Goal: Check status

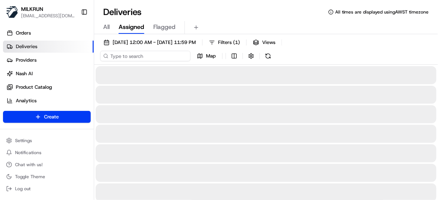
click at [150, 55] on input at bounding box center [145, 56] width 90 height 11
paste input "25ccc210-0902-4ef2-961b-534d03bdb361"
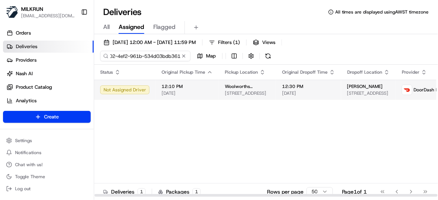
type input "25ccc210-0902-4ef2-961b-534d03bdb361"
click at [169, 94] on span "[DATE]" at bounding box center [186, 93] width 51 height 6
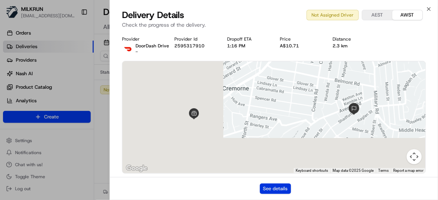
click at [272, 190] on button "See details" at bounding box center [275, 189] width 31 height 11
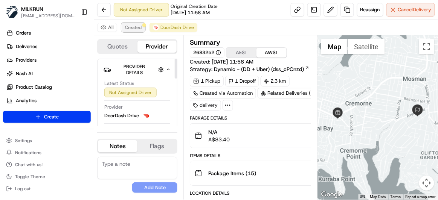
click at [134, 30] on span "Created" at bounding box center [133, 27] width 17 height 6
